Goal: Transaction & Acquisition: Purchase product/service

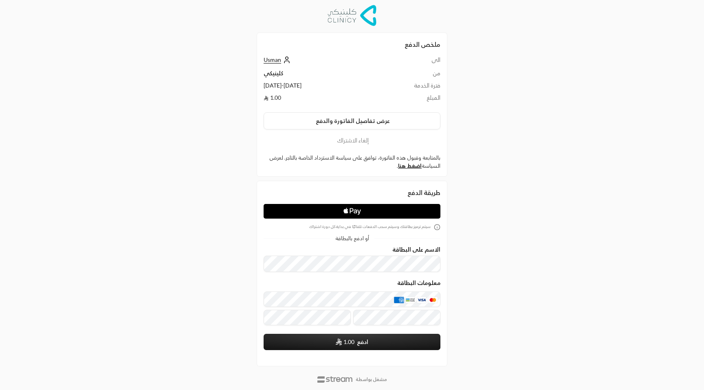
scroll to position [19, 0]
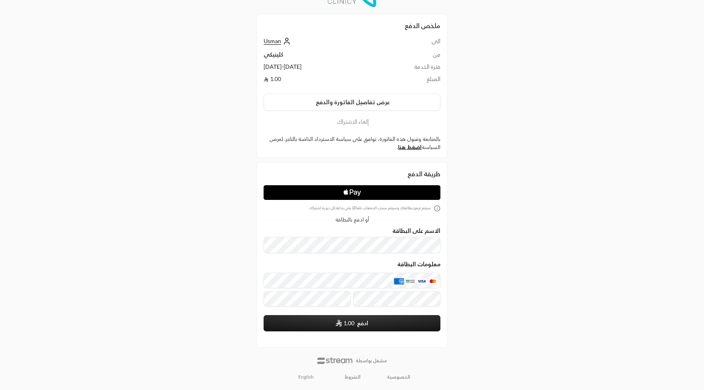
click at [305, 377] on link "English" at bounding box center [306, 377] width 24 height 13
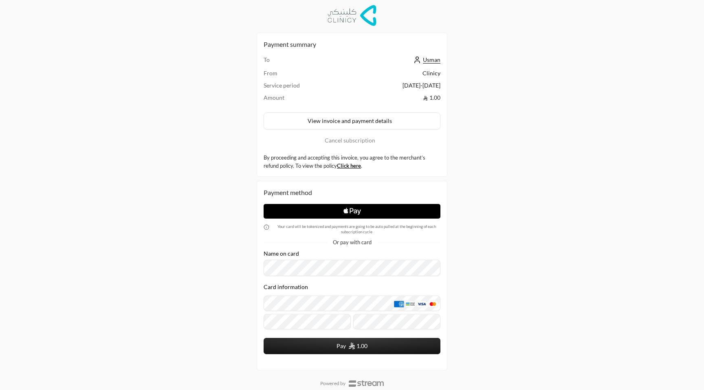
click at [333, 211] on icon "Apple Logo" at bounding box center [352, 211] width 88 height 15
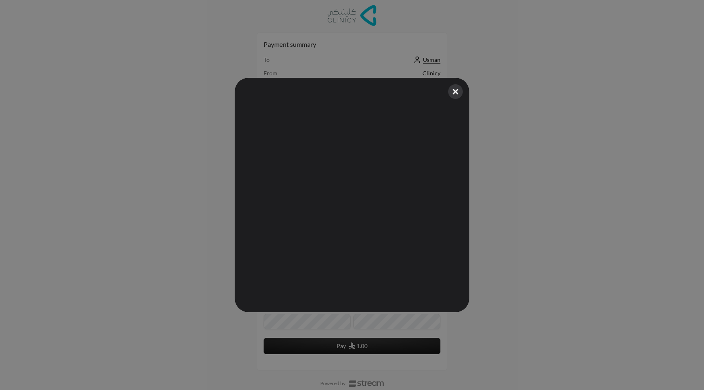
click at [460, 90] on button "Close" at bounding box center [455, 92] width 18 height 18
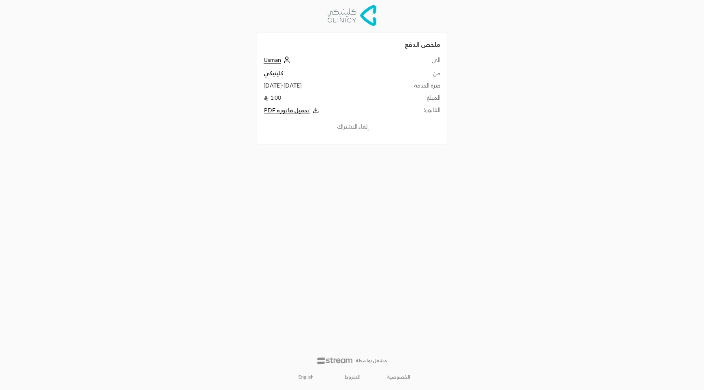
click at [306, 378] on link "English" at bounding box center [306, 377] width 24 height 13
